Goal: Information Seeking & Learning: Get advice/opinions

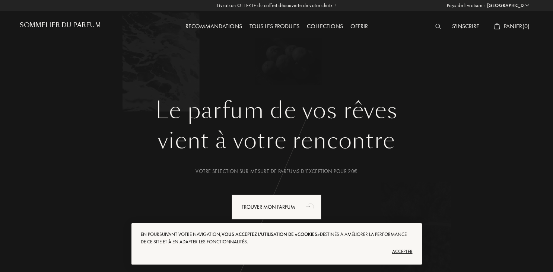
select select "FR"
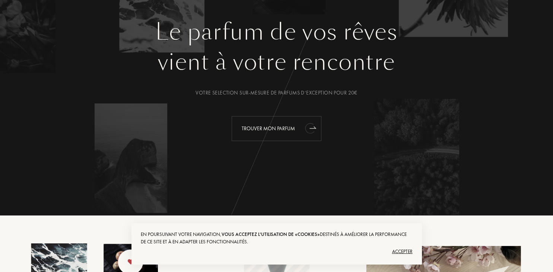
click at [286, 128] on div "Trouver mon parfum" at bounding box center [276, 128] width 90 height 25
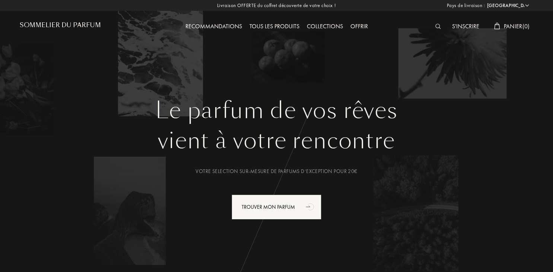
select select "FR"
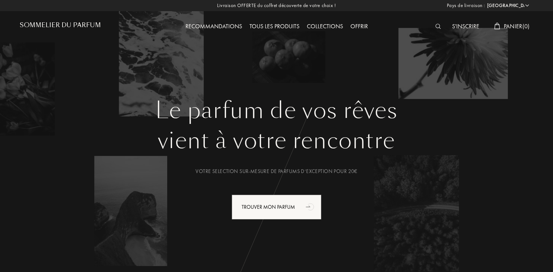
click at [283, 27] on div "Tous les produits" at bounding box center [274, 27] width 57 height 10
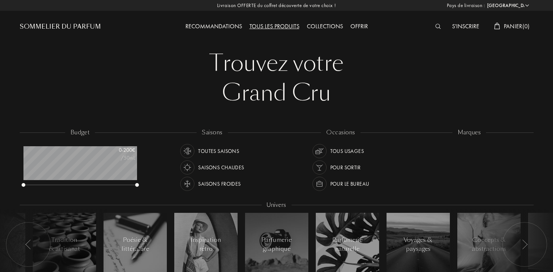
select select "FR"
click at [435, 28] on img at bounding box center [438, 26] width 6 height 5
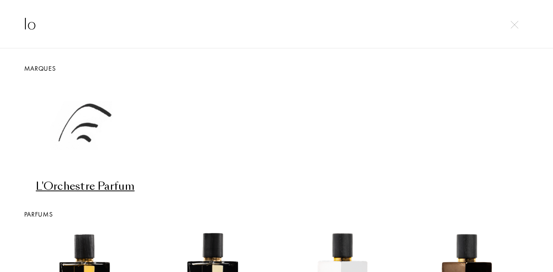
type input "l"
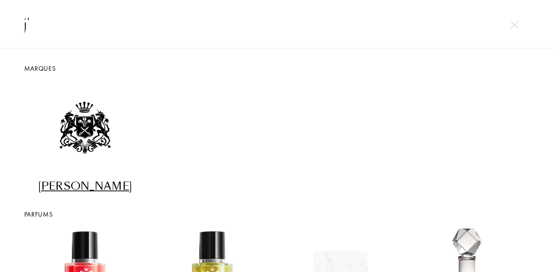
type input "j"
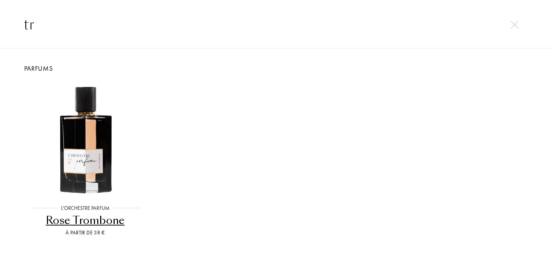
type input "t"
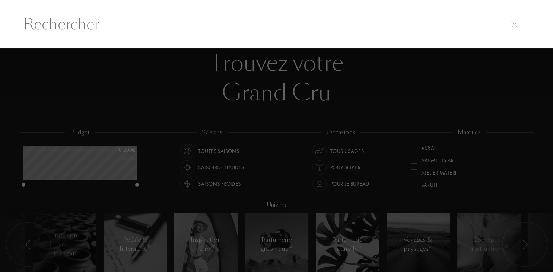
click at [514, 26] on img at bounding box center [514, 25] width 8 height 8
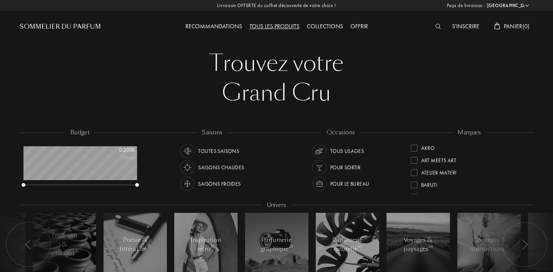
click at [222, 28] on div "Recommandations" at bounding box center [214, 27] width 64 height 10
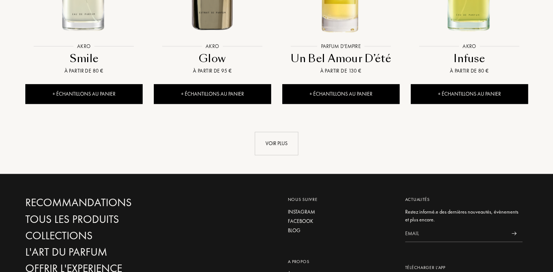
scroll to position [864, 0]
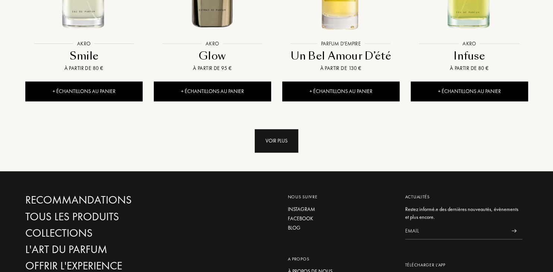
click at [275, 129] on div "Voir plus" at bounding box center [276, 140] width 44 height 23
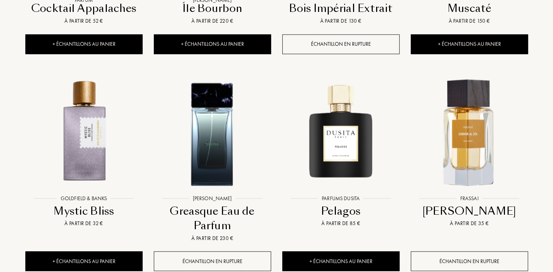
scroll to position [1218, 0]
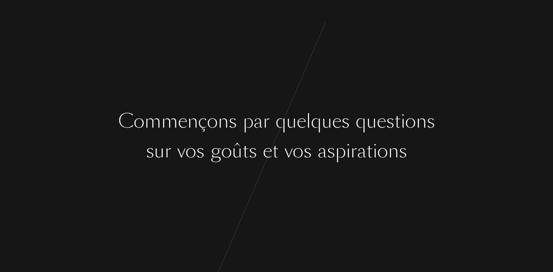
click at [297, 132] on div "e" at bounding box center [301, 121] width 9 height 28
